Goal: Task Accomplishment & Management: Use online tool/utility

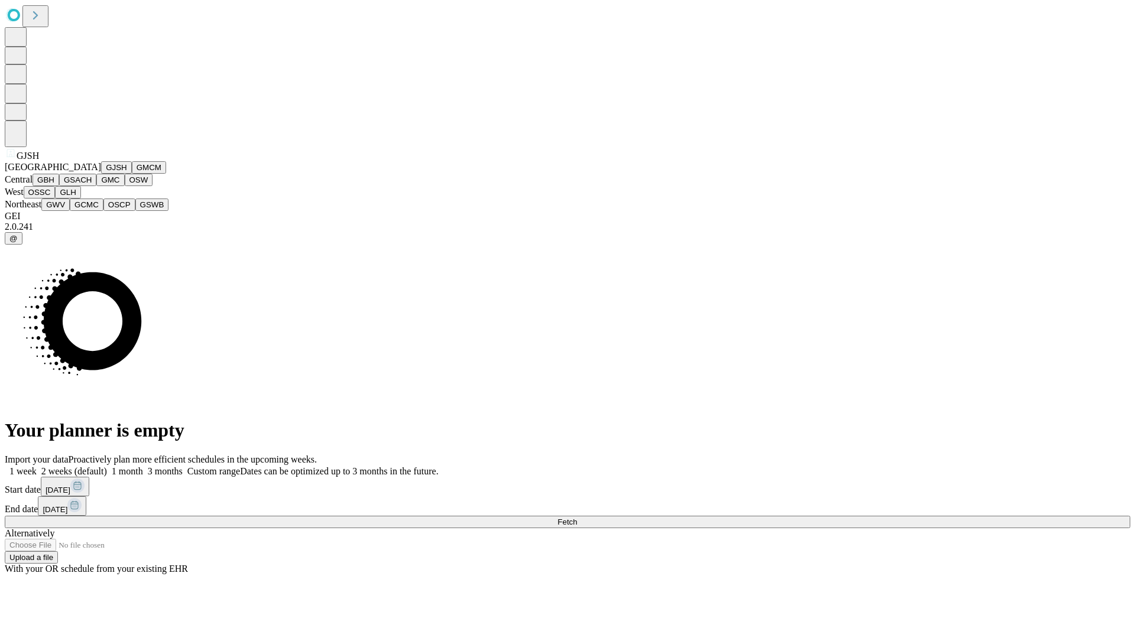
click at [101, 174] on button "GJSH" at bounding box center [116, 167] width 31 height 12
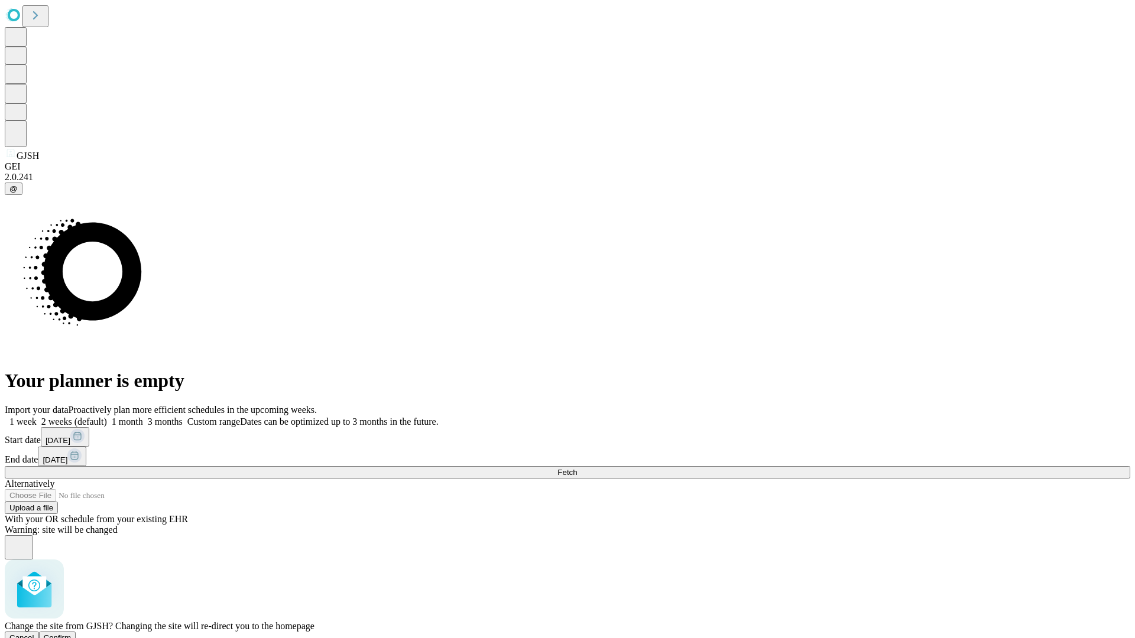
click at [72, 633] on span "Confirm" at bounding box center [58, 637] width 28 height 9
click at [143, 417] on label "1 month" at bounding box center [125, 422] width 36 height 10
click at [577, 468] on span "Fetch" at bounding box center [567, 472] width 20 height 9
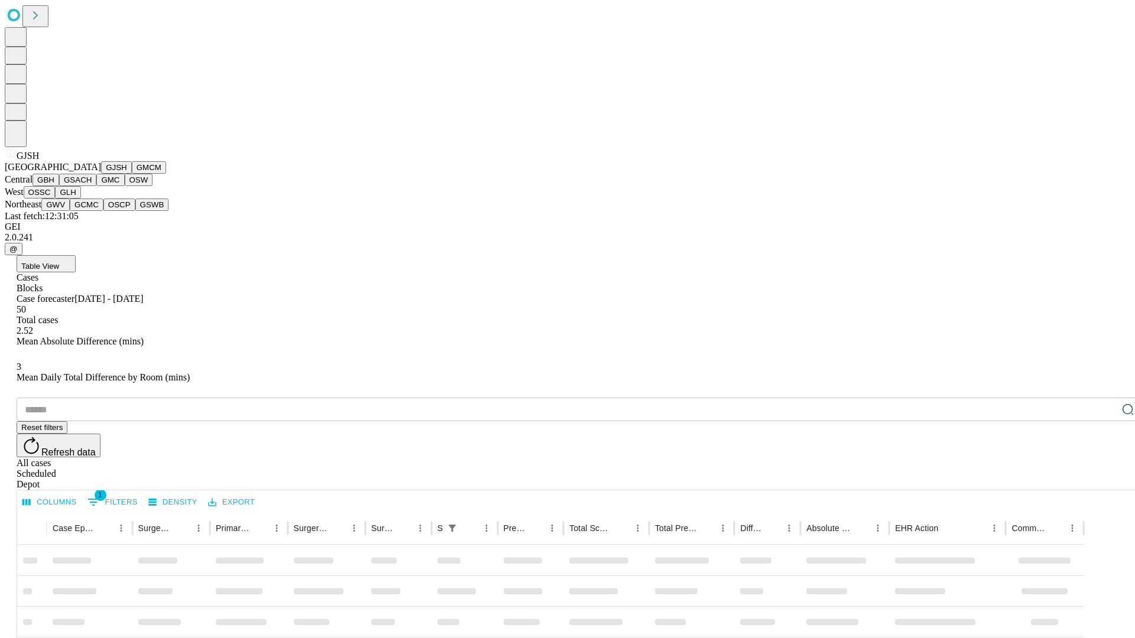
click at [132, 174] on button "GMCM" at bounding box center [149, 167] width 34 height 12
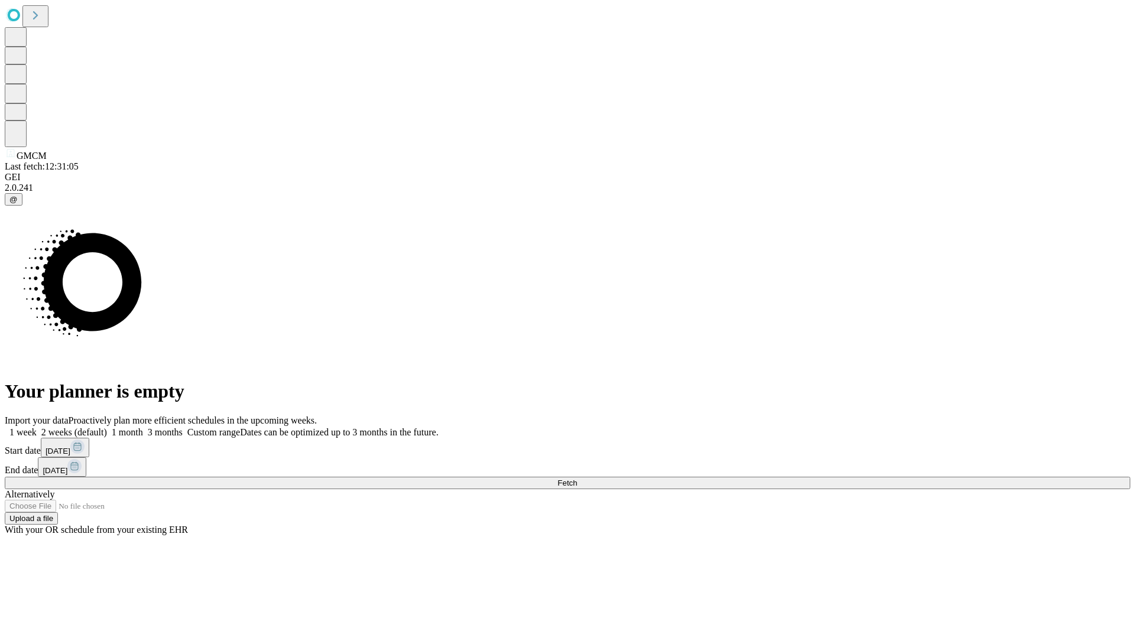
click at [143, 427] on label "1 month" at bounding box center [125, 432] width 36 height 10
click at [577, 479] on span "Fetch" at bounding box center [567, 483] width 20 height 9
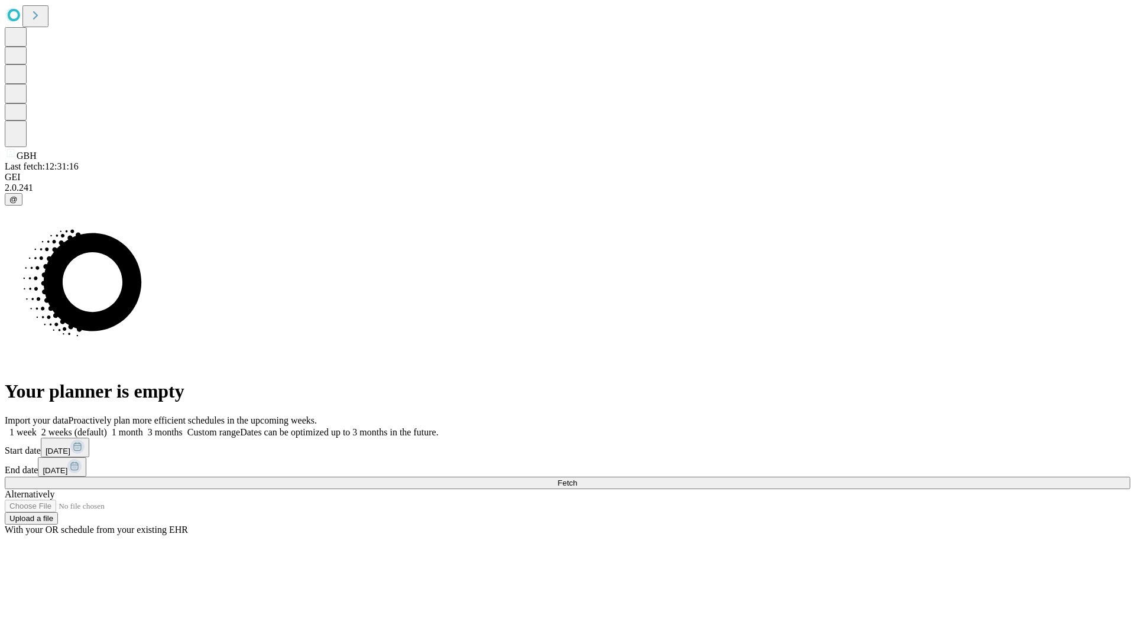
click at [143, 427] on label "1 month" at bounding box center [125, 432] width 36 height 10
click at [577, 479] on span "Fetch" at bounding box center [567, 483] width 20 height 9
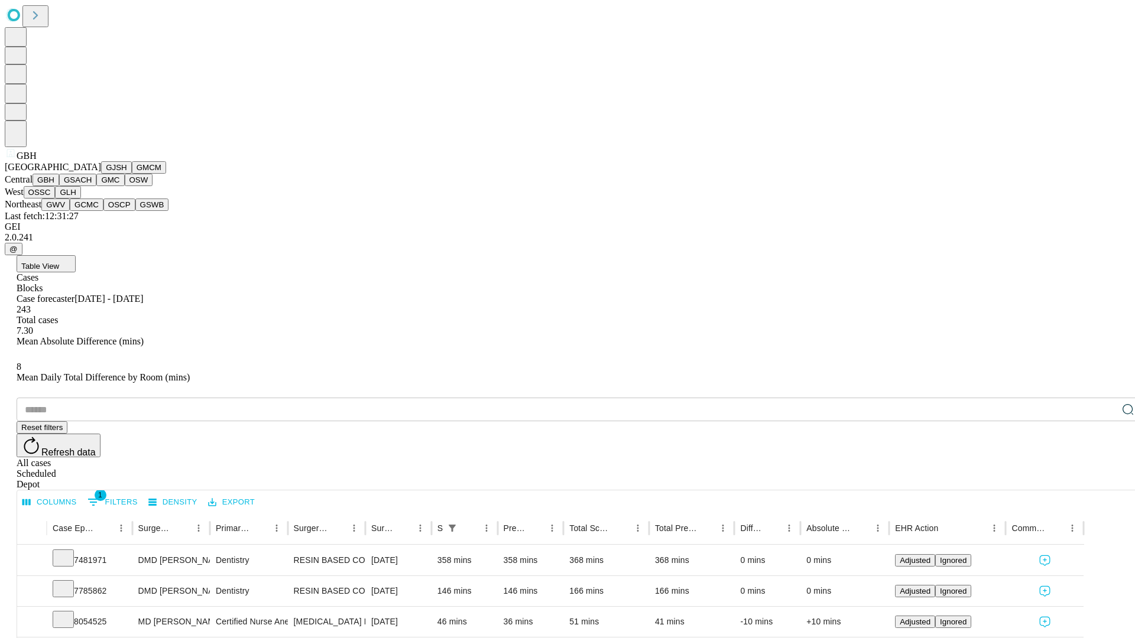
click at [92, 186] on button "GSACH" at bounding box center [77, 180] width 37 height 12
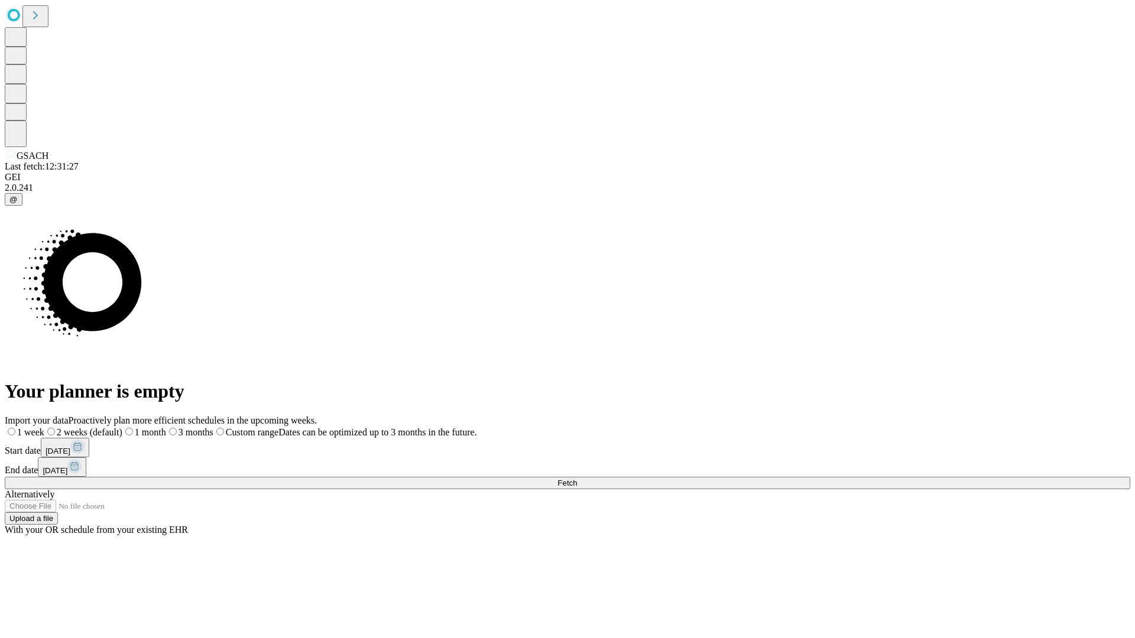
click at [577, 479] on span "Fetch" at bounding box center [567, 483] width 20 height 9
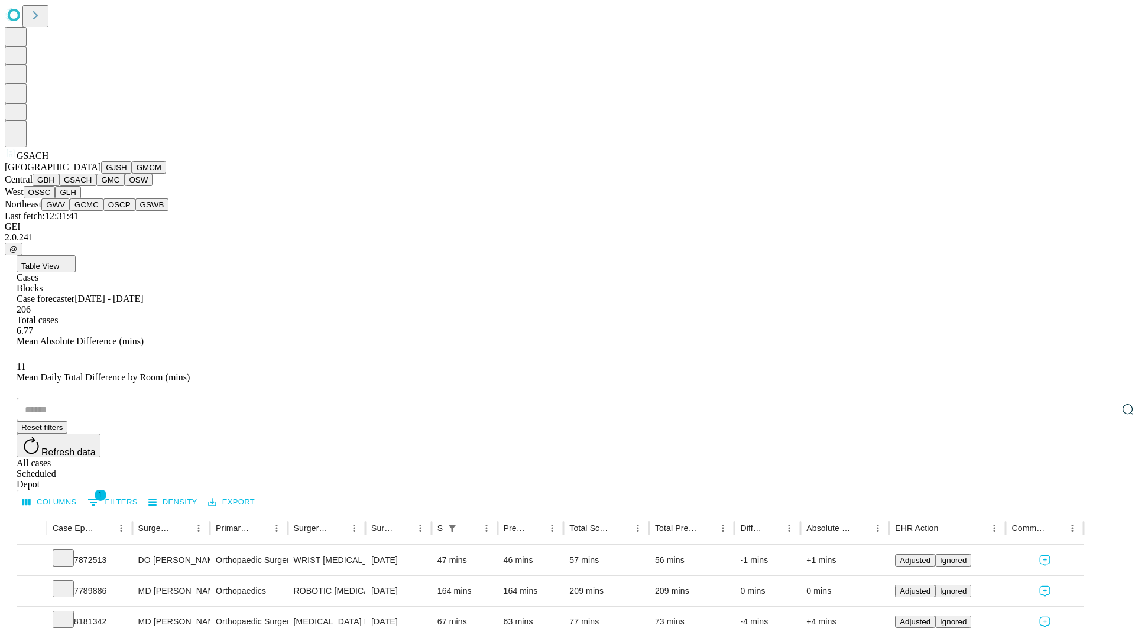
click at [96, 186] on button "GMC" at bounding box center [110, 180] width 28 height 12
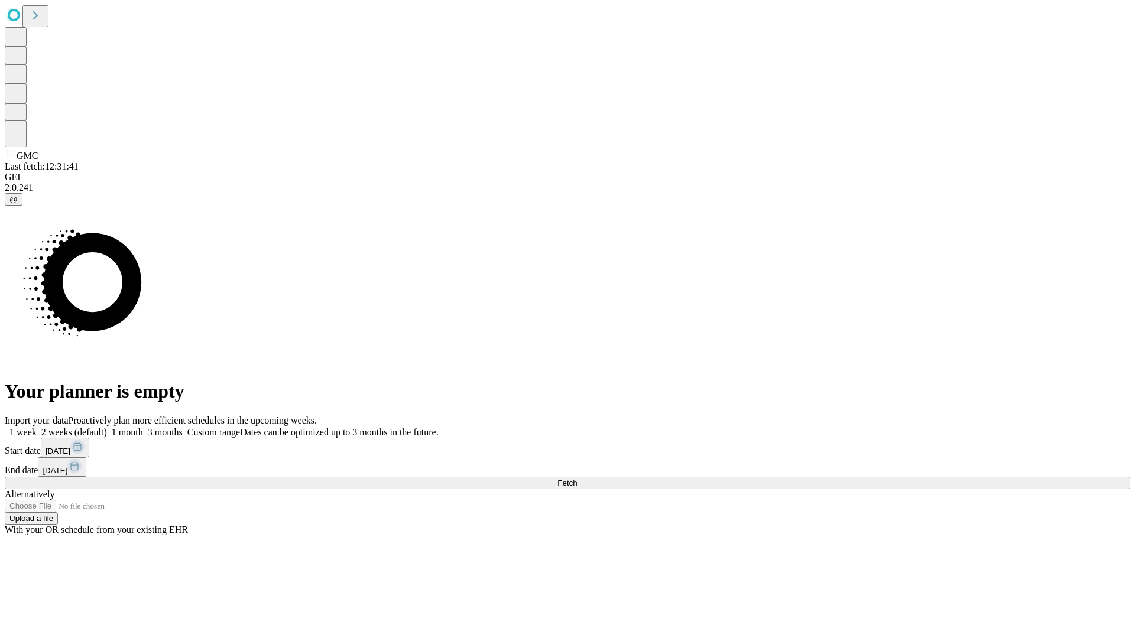
click at [143, 427] on label "1 month" at bounding box center [125, 432] width 36 height 10
click at [577, 479] on span "Fetch" at bounding box center [567, 483] width 20 height 9
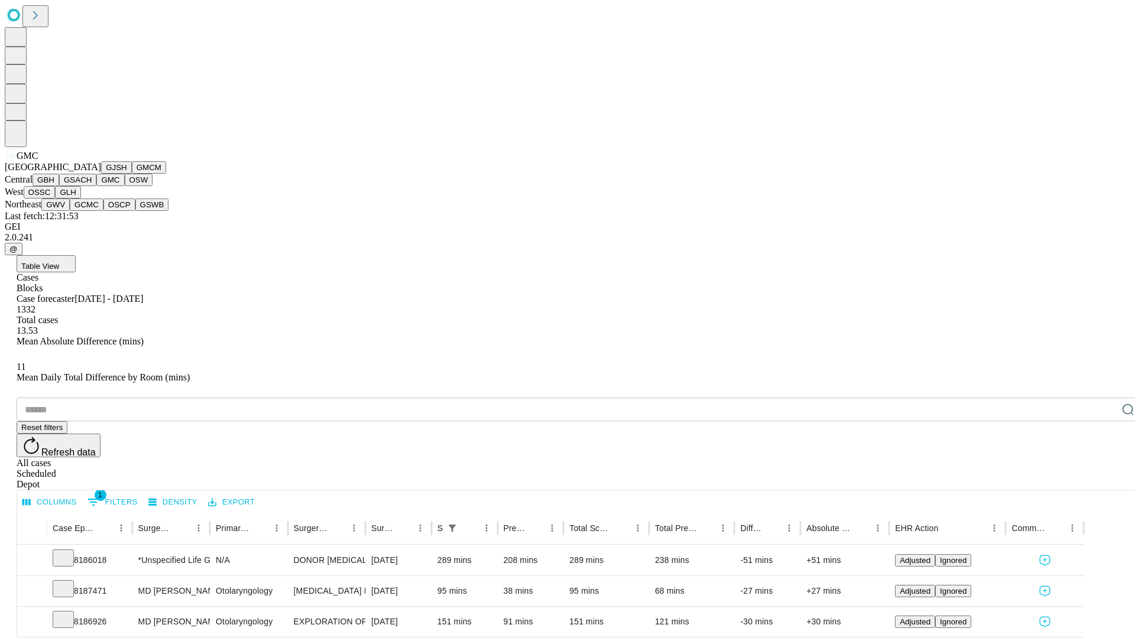
click at [125, 186] on button "OSW" at bounding box center [139, 180] width 28 height 12
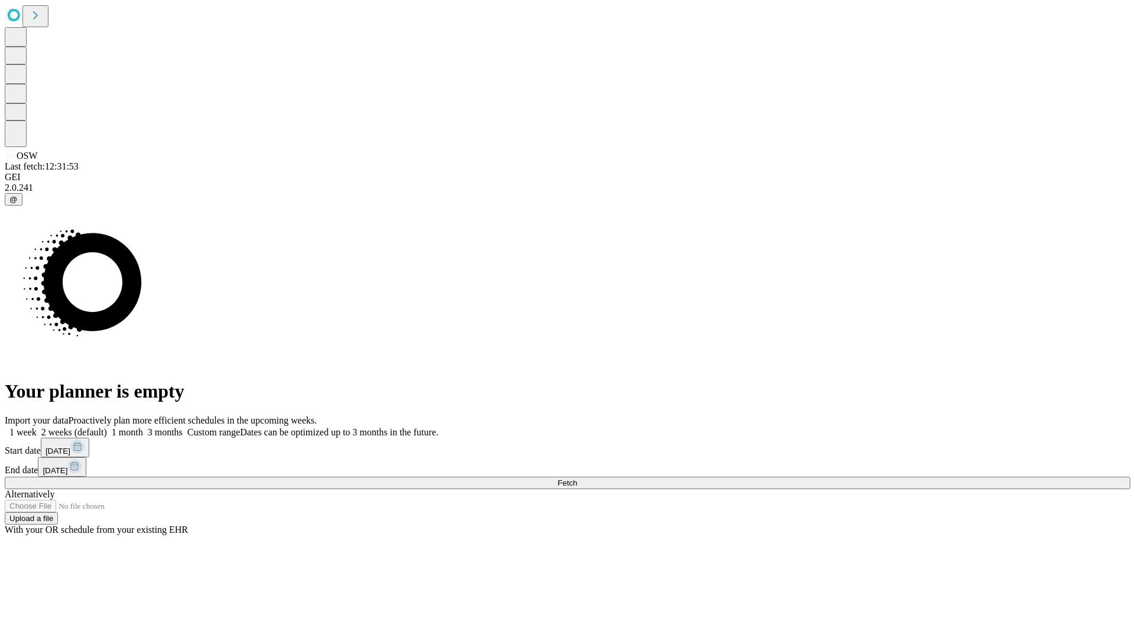
click at [143, 427] on label "1 month" at bounding box center [125, 432] width 36 height 10
click at [577, 479] on span "Fetch" at bounding box center [567, 483] width 20 height 9
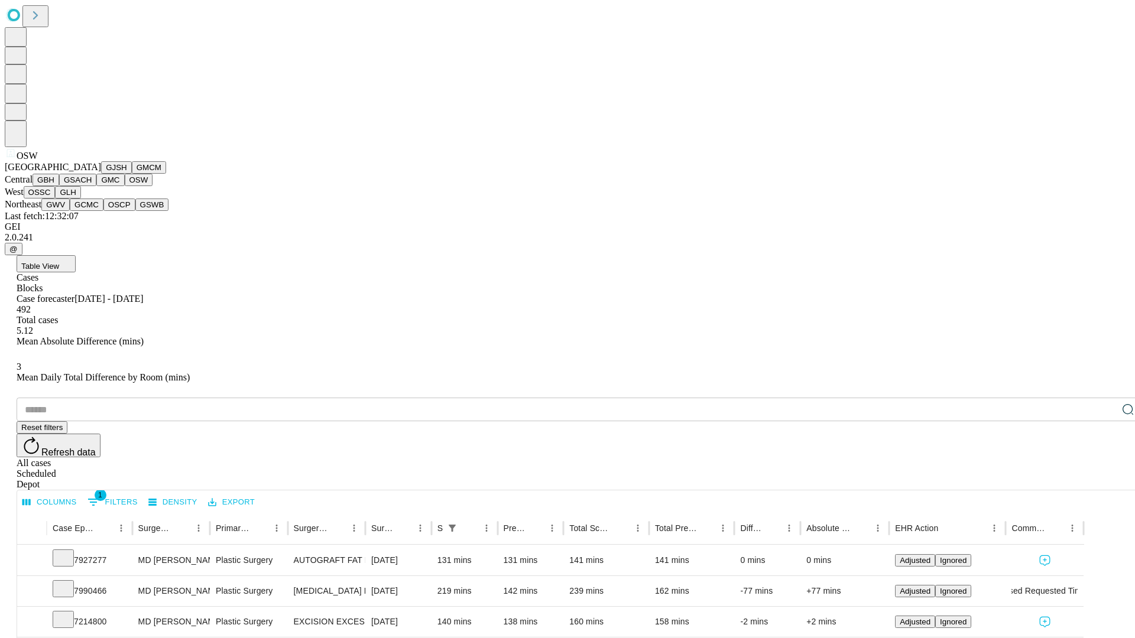
click at [56, 199] on button "OSSC" at bounding box center [40, 192] width 32 height 12
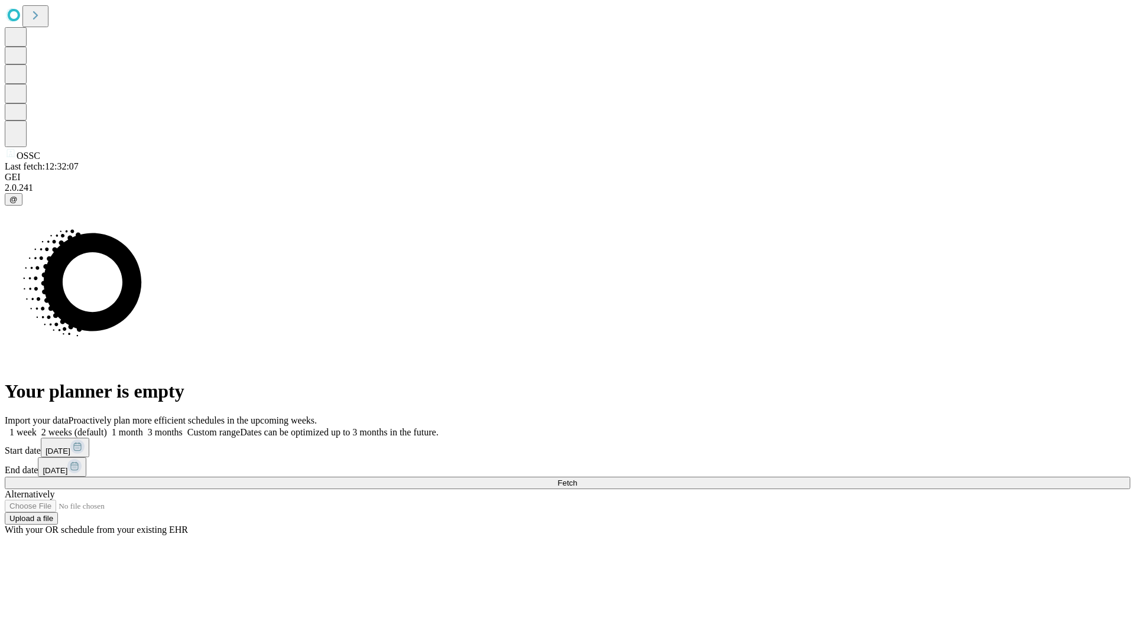
click at [143, 427] on label "1 month" at bounding box center [125, 432] width 36 height 10
click at [577, 479] on span "Fetch" at bounding box center [567, 483] width 20 height 9
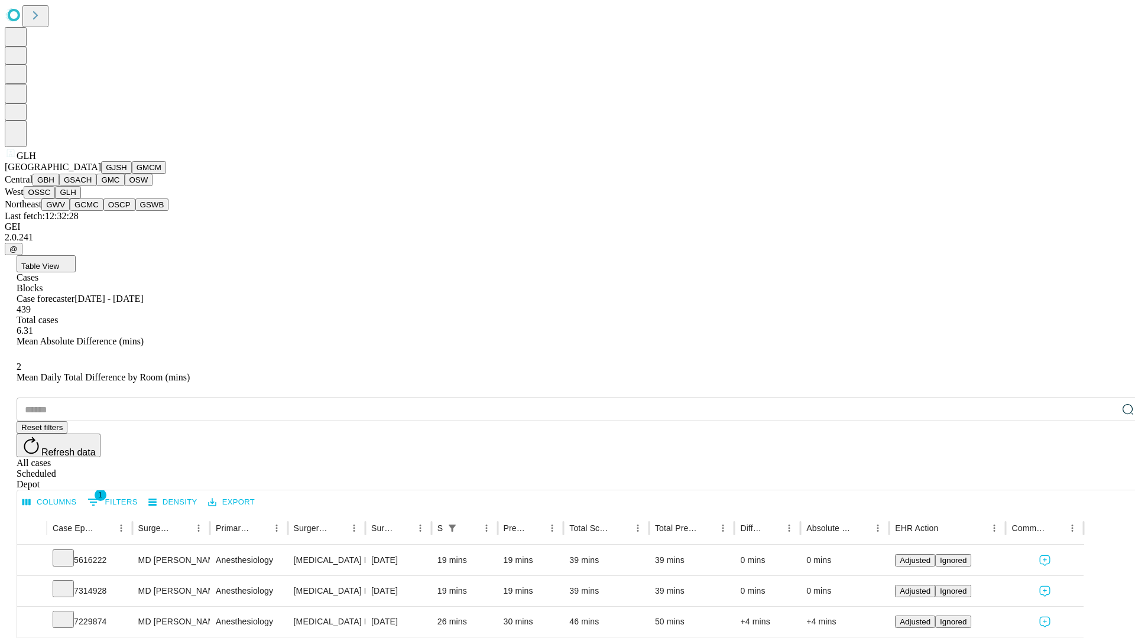
click at [70, 211] on button "GWV" at bounding box center [55, 205] width 28 height 12
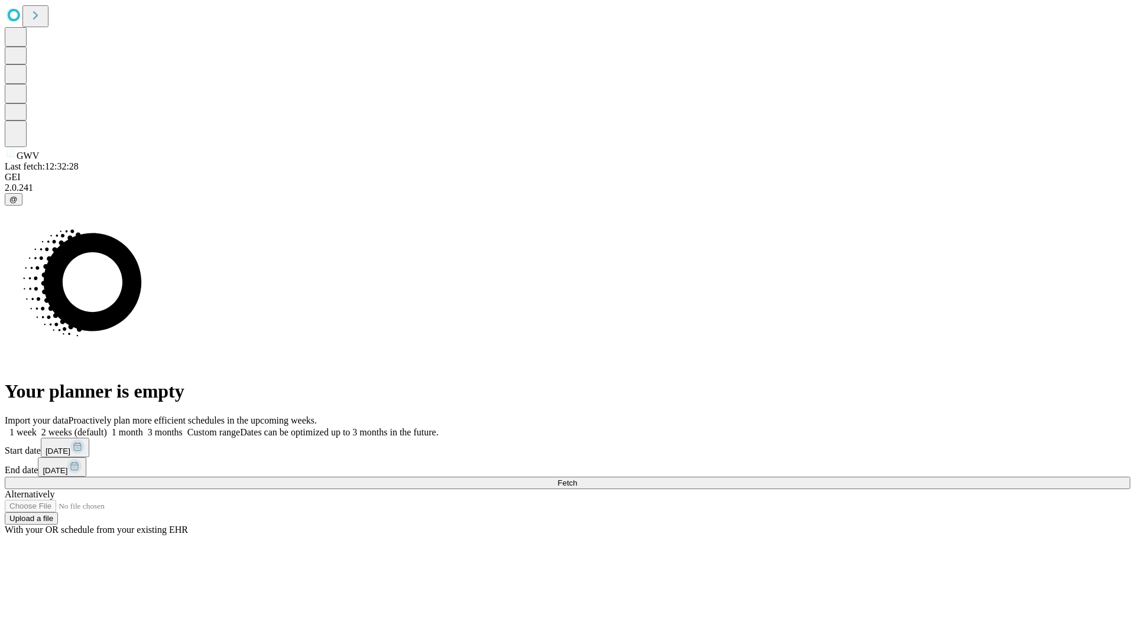
click at [143, 427] on label "1 month" at bounding box center [125, 432] width 36 height 10
click at [577, 479] on span "Fetch" at bounding box center [567, 483] width 20 height 9
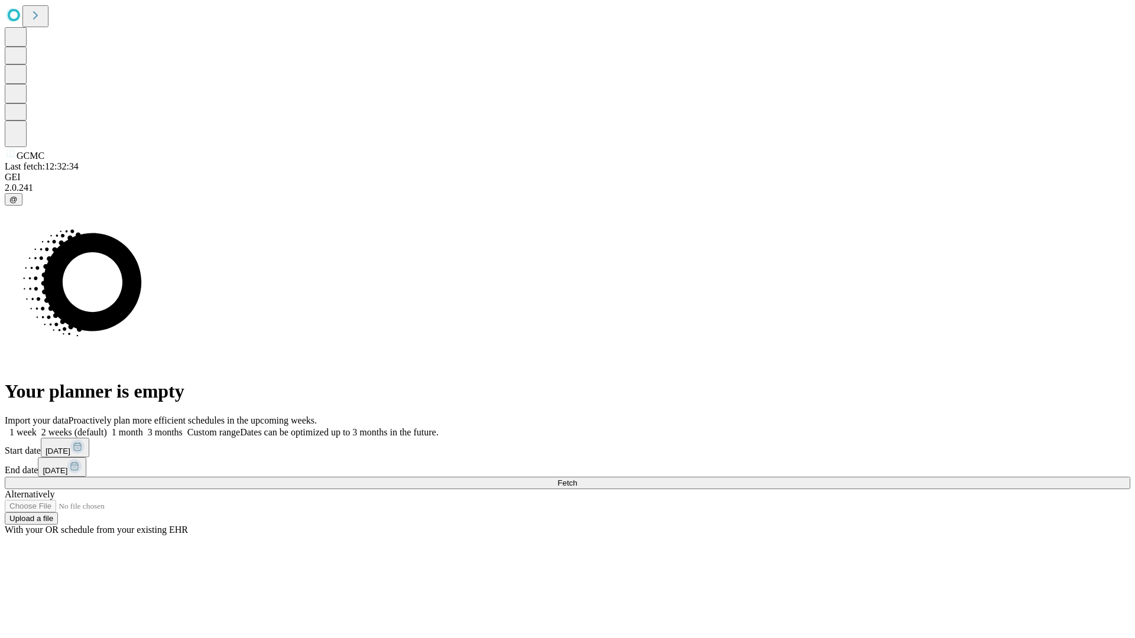
click at [577, 479] on span "Fetch" at bounding box center [567, 483] width 20 height 9
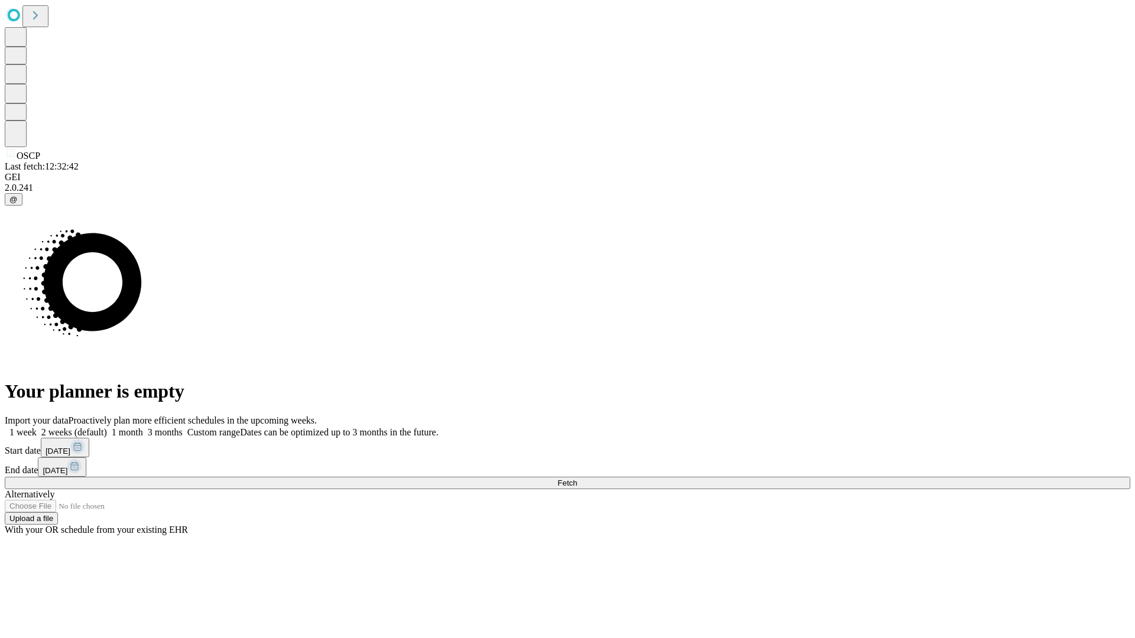
click at [577, 479] on span "Fetch" at bounding box center [567, 483] width 20 height 9
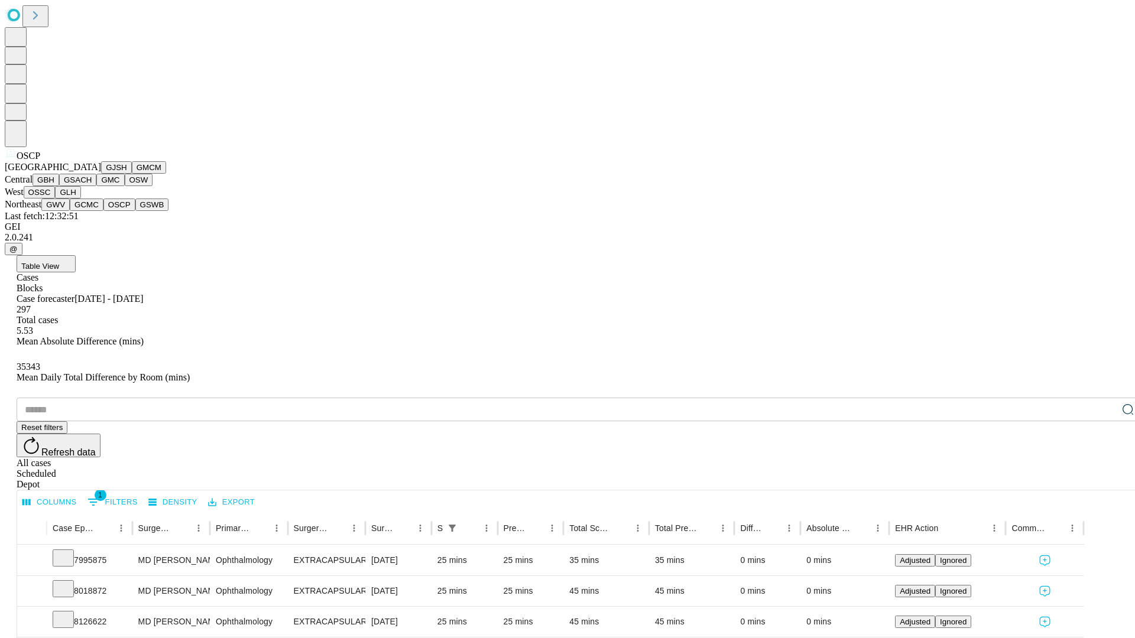
click at [135, 211] on button "GSWB" at bounding box center [152, 205] width 34 height 12
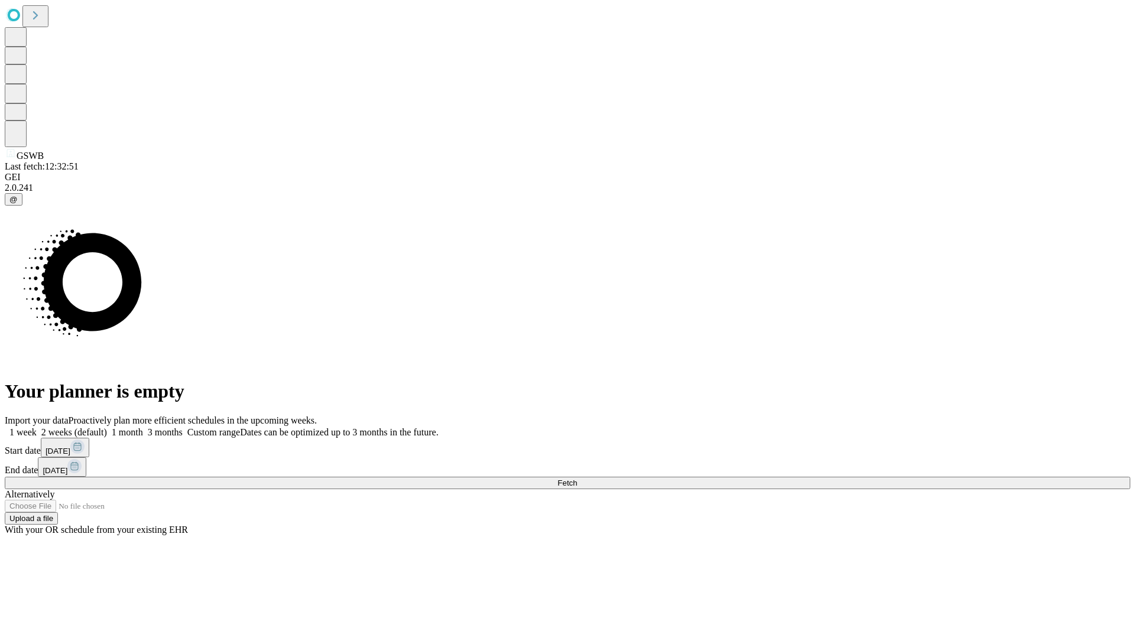
click at [143, 427] on label "1 month" at bounding box center [125, 432] width 36 height 10
click at [577, 479] on span "Fetch" at bounding box center [567, 483] width 20 height 9
